Goal: Task Accomplishment & Management: Manage account settings

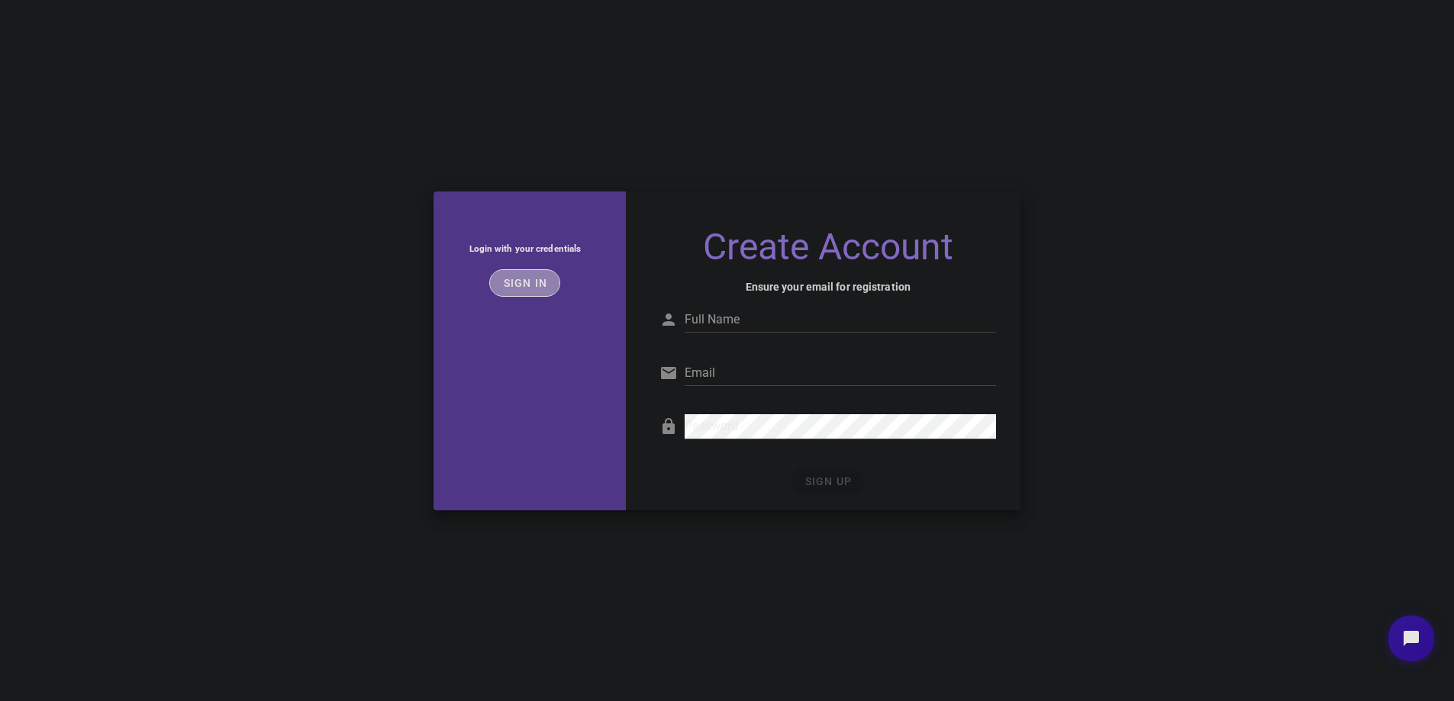
click at [513, 273] on button "Sign in" at bounding box center [524, 282] width 71 height 27
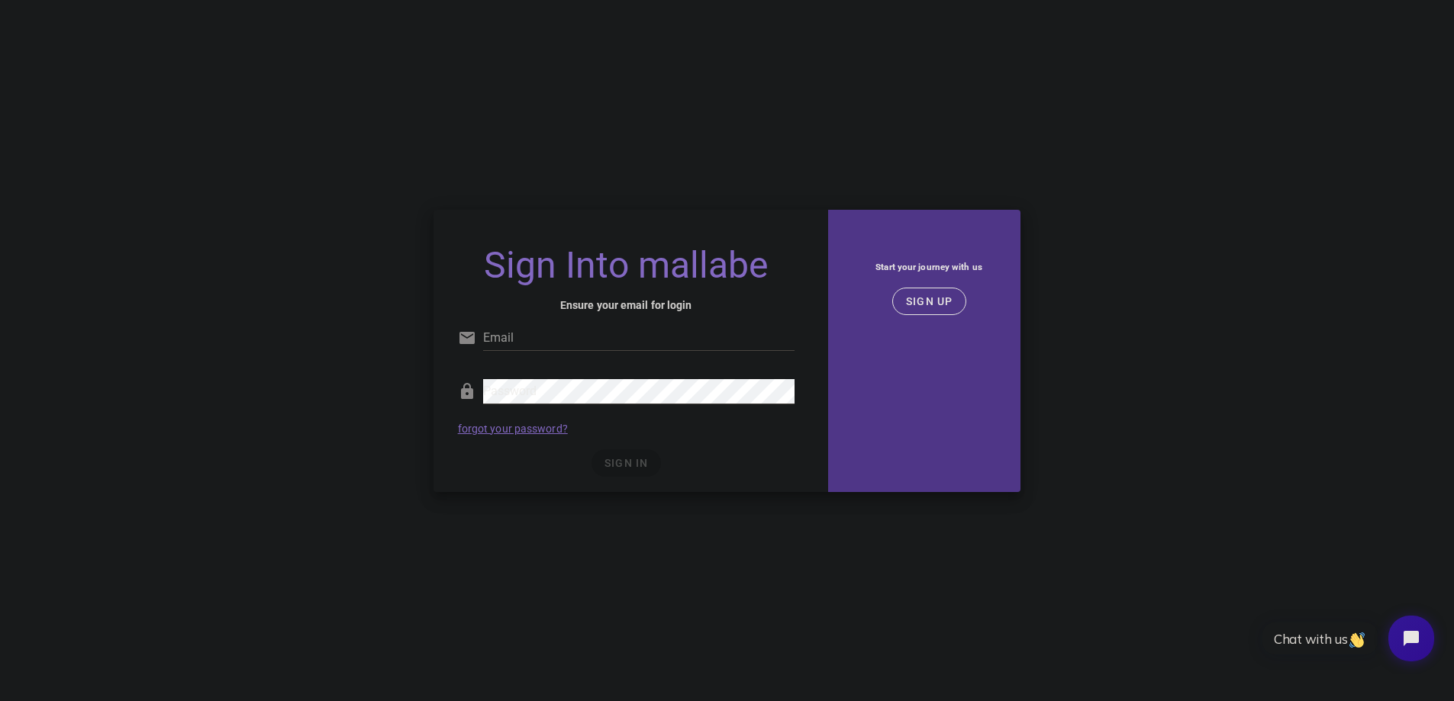
click at [611, 451] on div "SIGN IN" at bounding box center [626, 463] width 337 height 27
click at [937, 306] on span "SIGN UP" at bounding box center [929, 301] width 48 height 12
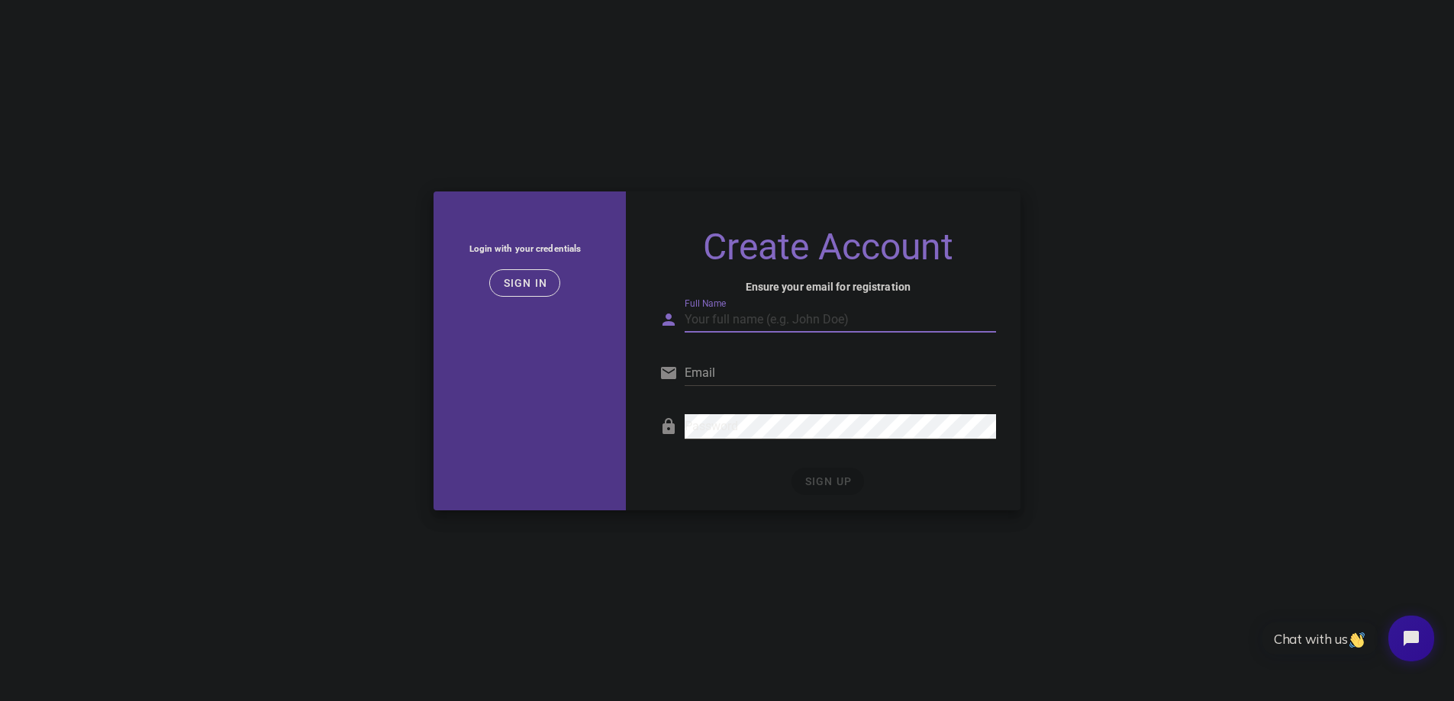
click at [740, 318] on input "Full Name" at bounding box center [840, 320] width 311 height 24
type input "victor santana"
click at [740, 378] on input "Email" at bounding box center [840, 373] width 311 height 24
type input "victorsantana230781@gmail.com"
click at [837, 476] on div "SIGN UP" at bounding box center [827, 481] width 337 height 27
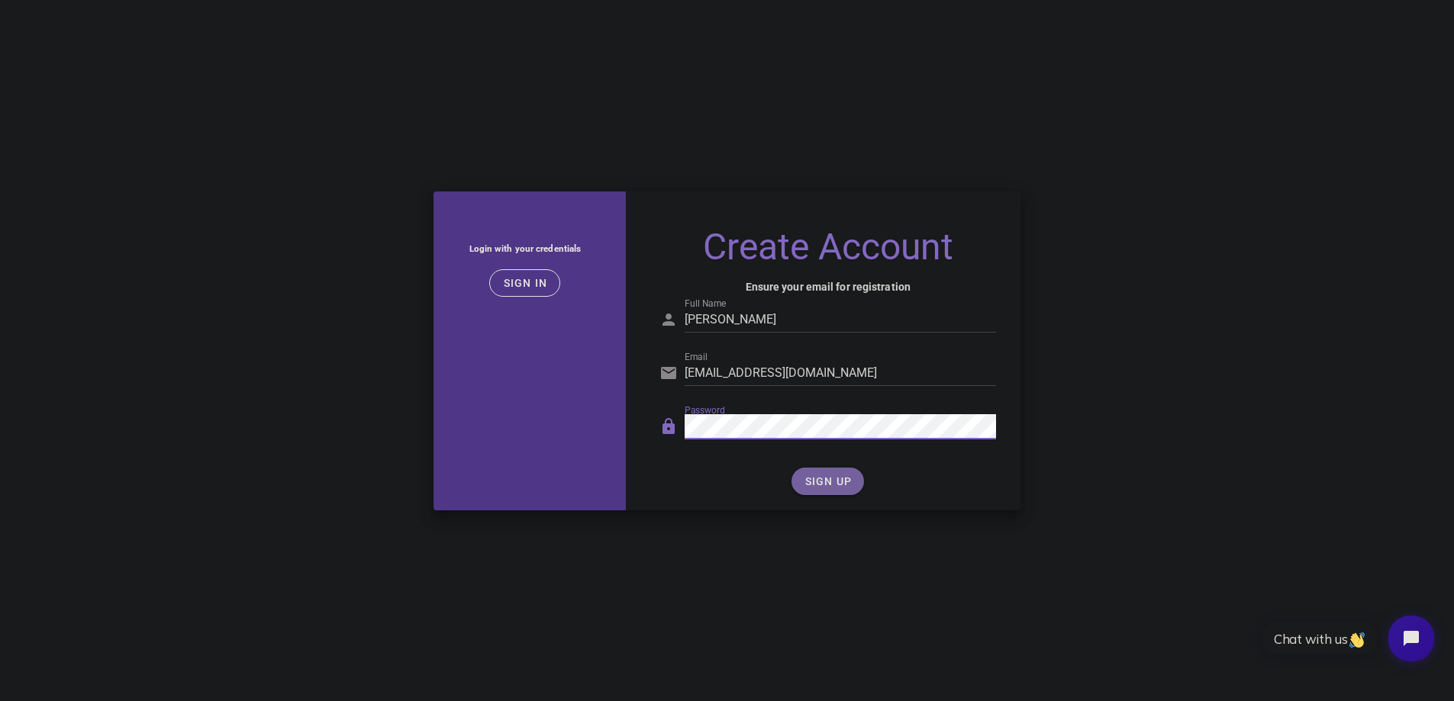
click at [801, 482] on button "SIGN UP" at bounding box center [828, 481] width 73 height 27
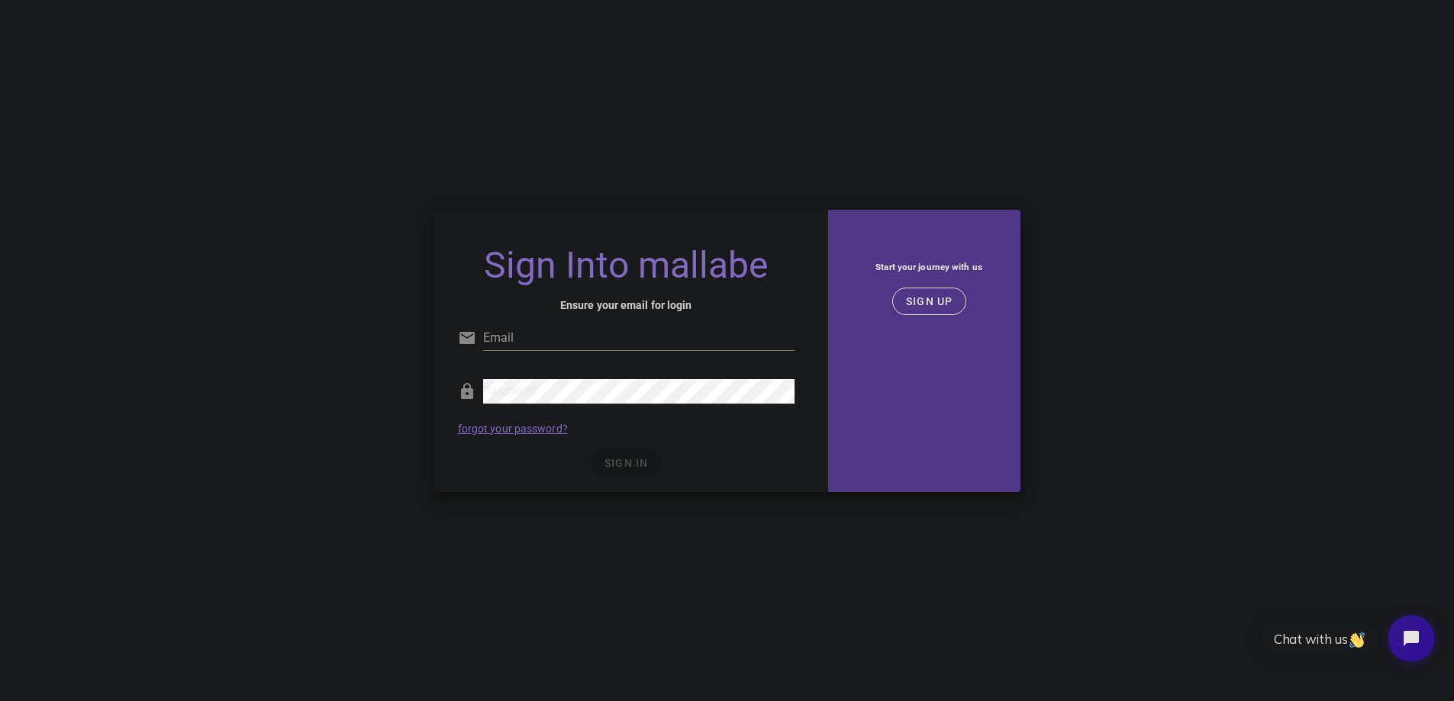
click at [614, 340] on input "Email" at bounding box center [638, 338] width 311 height 24
type input "victorsantana230781@gmail.com"
drag, startPoint x: 605, startPoint y: 470, endPoint x: 635, endPoint y: 463, distance: 31.3
click at [606, 470] on div "SIGN IN" at bounding box center [626, 463] width 337 height 27
click at [636, 461] on span "SIGN IN" at bounding box center [626, 463] width 45 height 12
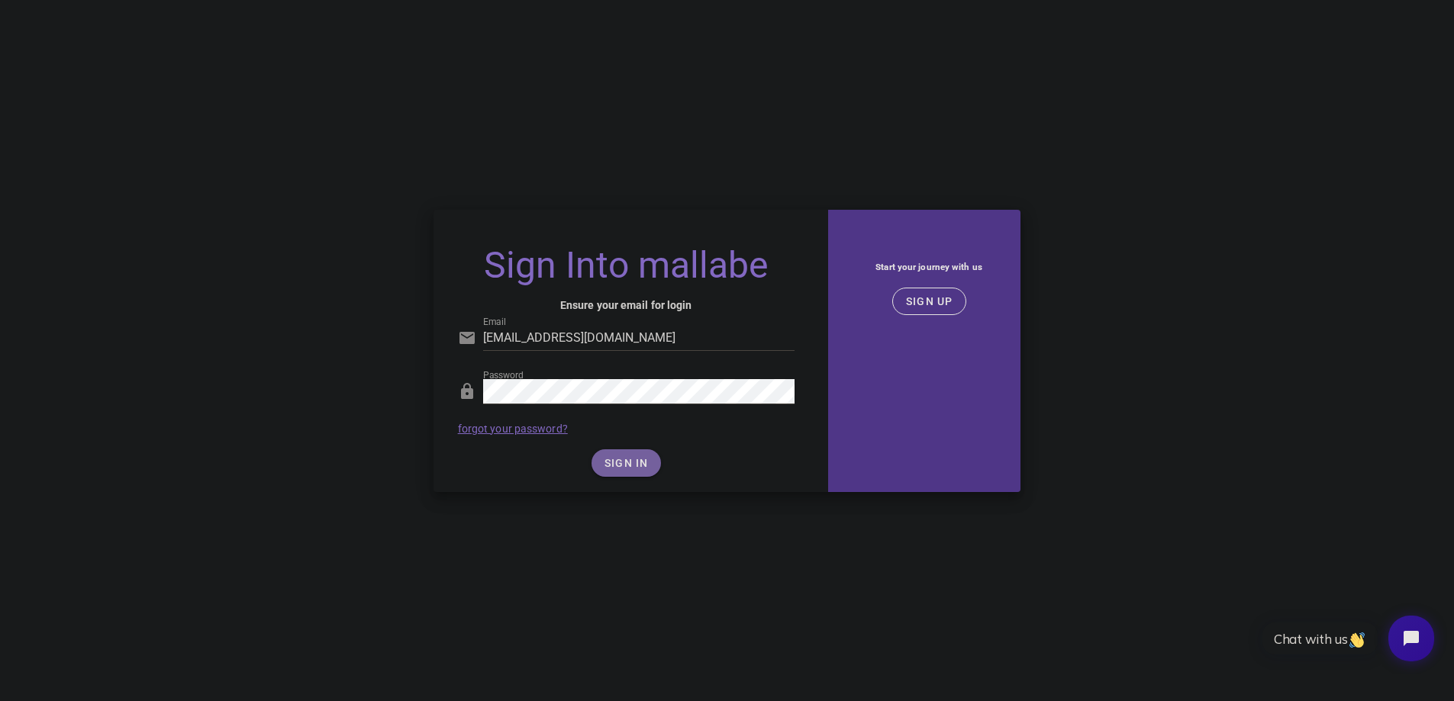
click at [613, 457] on span "SIGN IN" at bounding box center [626, 463] width 45 height 12
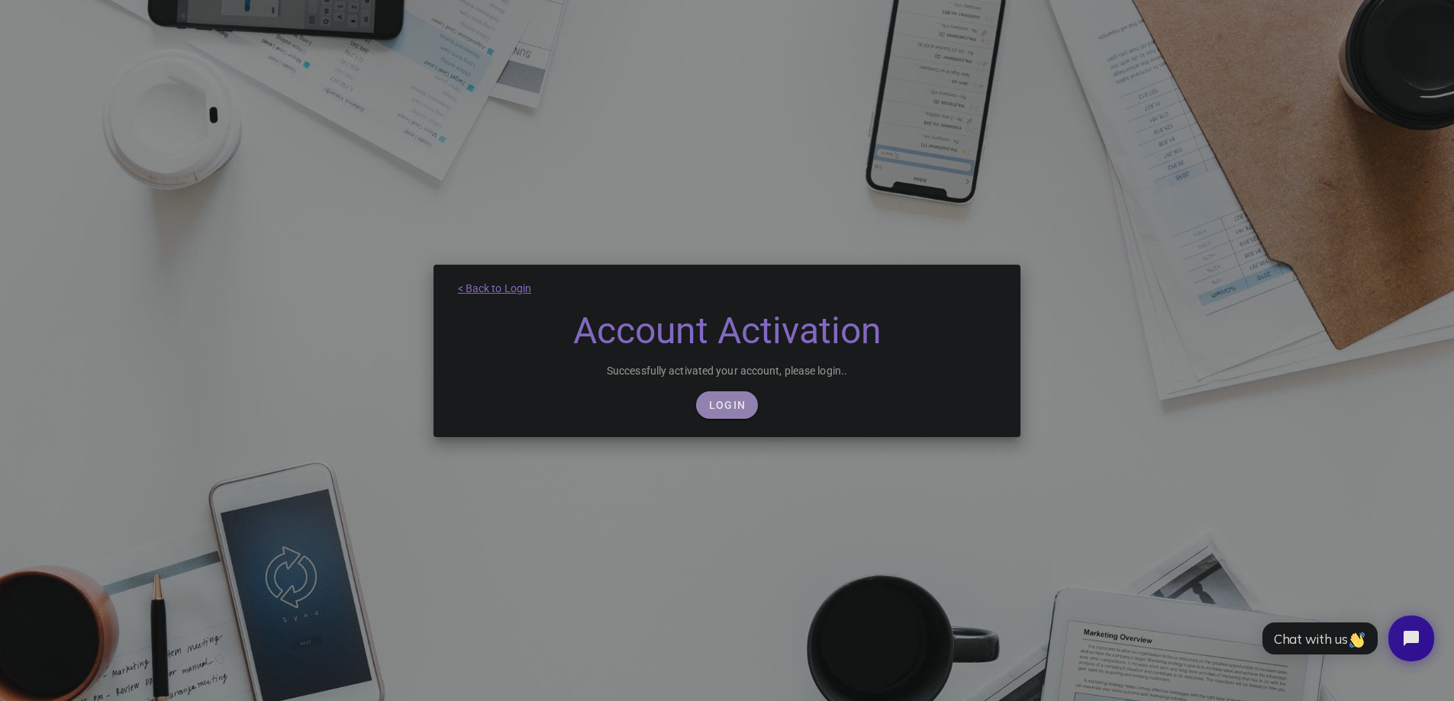
click at [720, 406] on span "Login" at bounding box center [726, 405] width 37 height 12
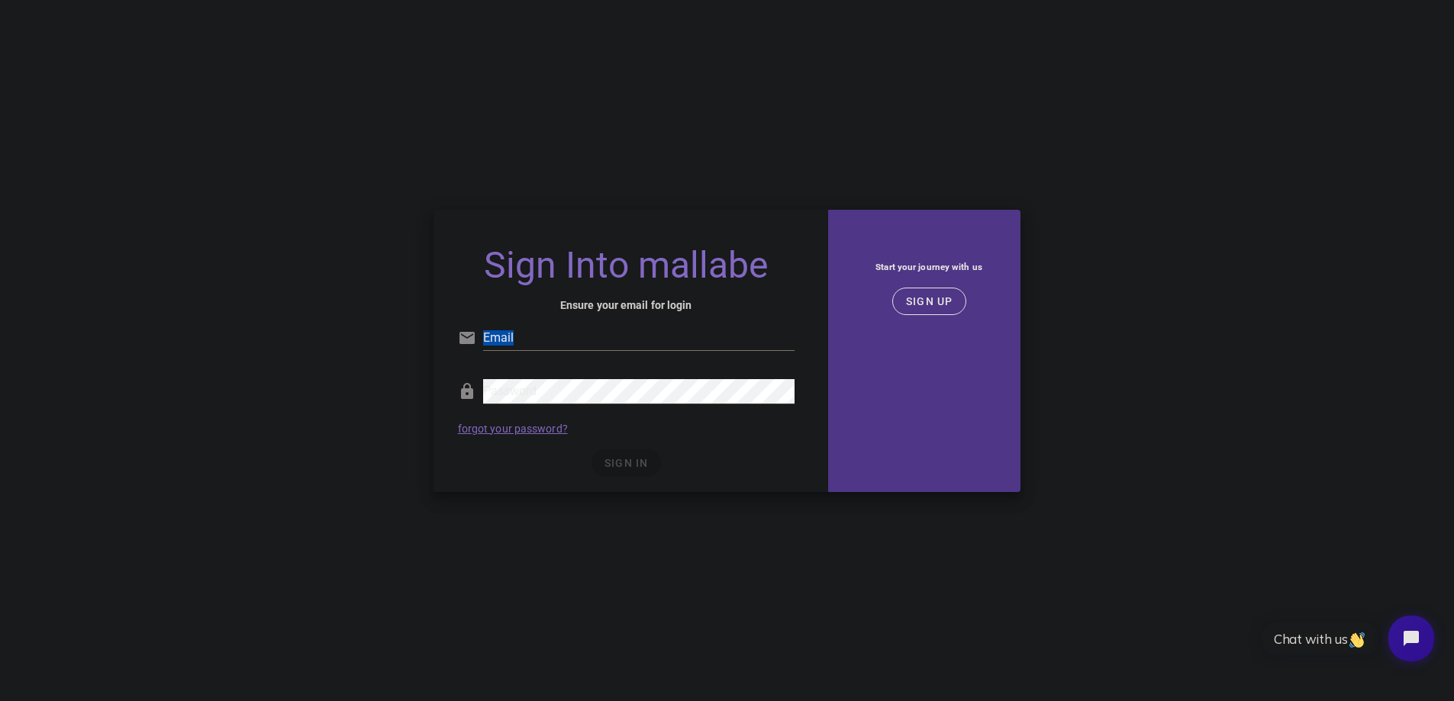
click at [540, 351] on div "Email" at bounding box center [638, 346] width 311 height 41
click at [540, 333] on input "Email" at bounding box center [638, 338] width 311 height 24
type input "[EMAIL_ADDRESS][DOMAIN_NAME]"
click at [617, 459] on span "SIGN IN" at bounding box center [626, 463] width 45 height 12
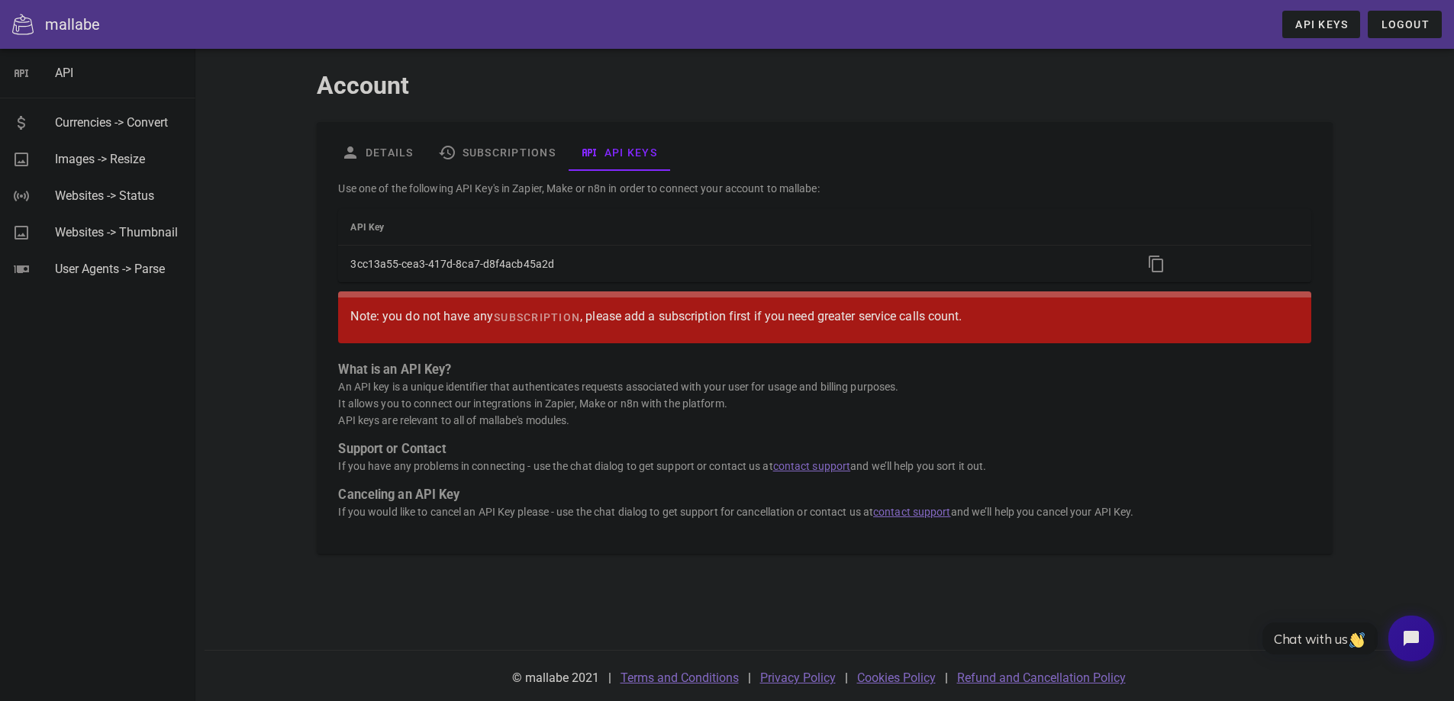
drag, startPoint x: 265, startPoint y: 378, endPoint x: 1076, endPoint y: 136, distance: 846.7
click at [1088, 134] on div "Details Subscriptions API Keys Use one of the following API Key's in Zapier, Ma…" at bounding box center [824, 338] width 1015 height 432
click at [1339, 21] on span "API Keys" at bounding box center [1321, 24] width 53 height 12
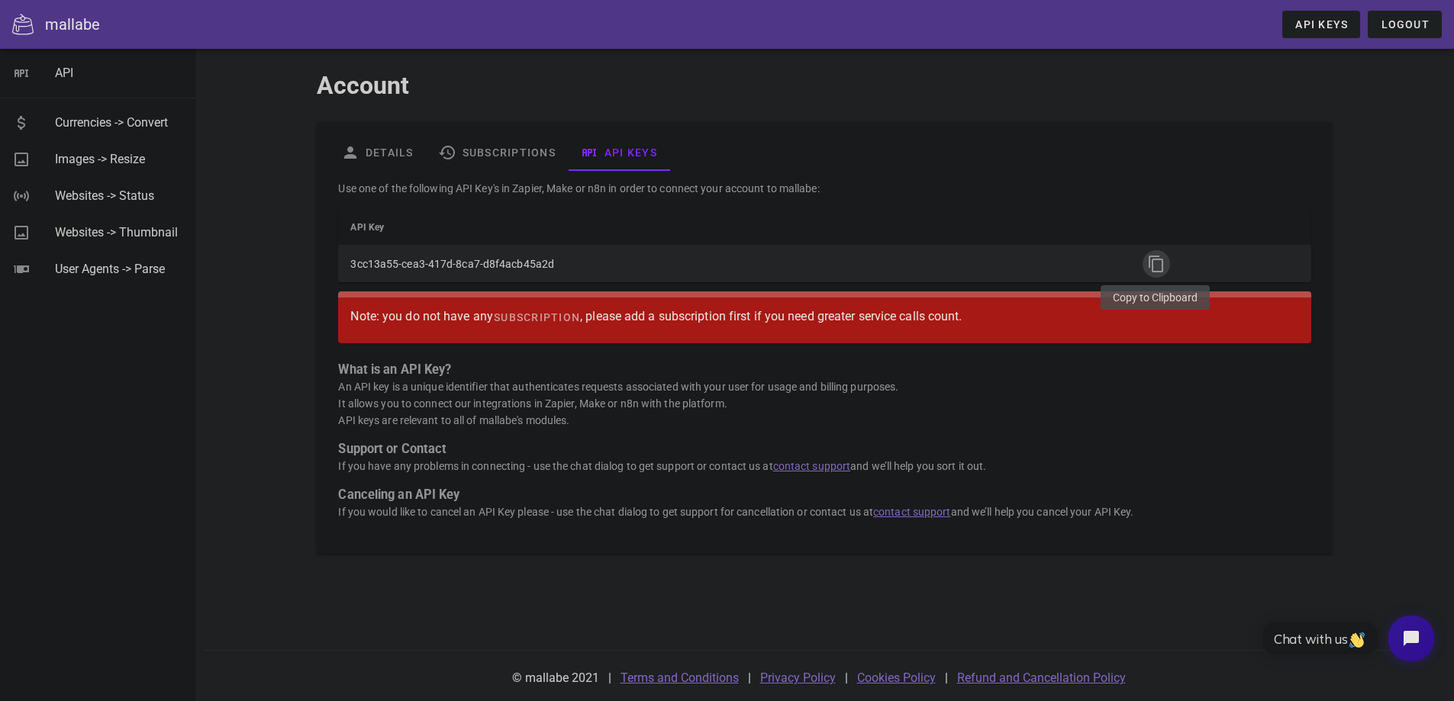
click at [1164, 260] on icon "button" at bounding box center [1156, 264] width 18 height 18
